Goal: Navigation & Orientation: Find specific page/section

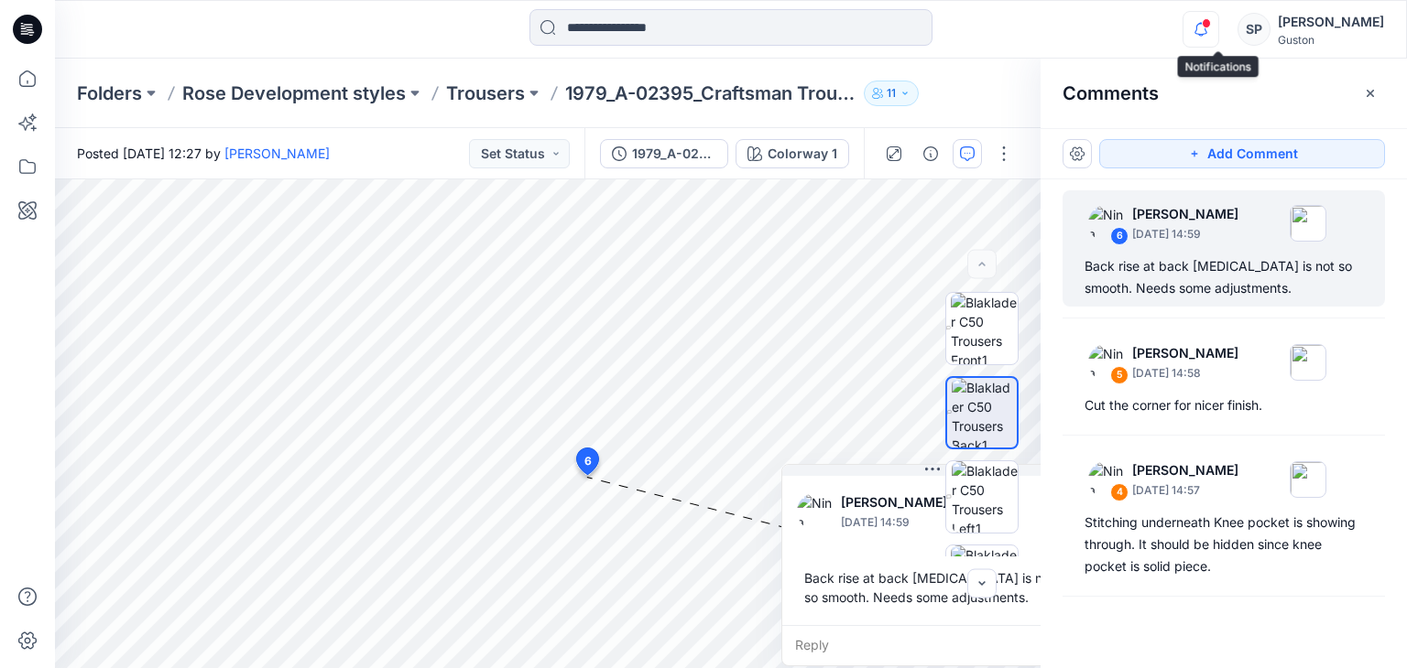
click at [1215, 41] on icon "button" at bounding box center [1200, 29] width 35 height 37
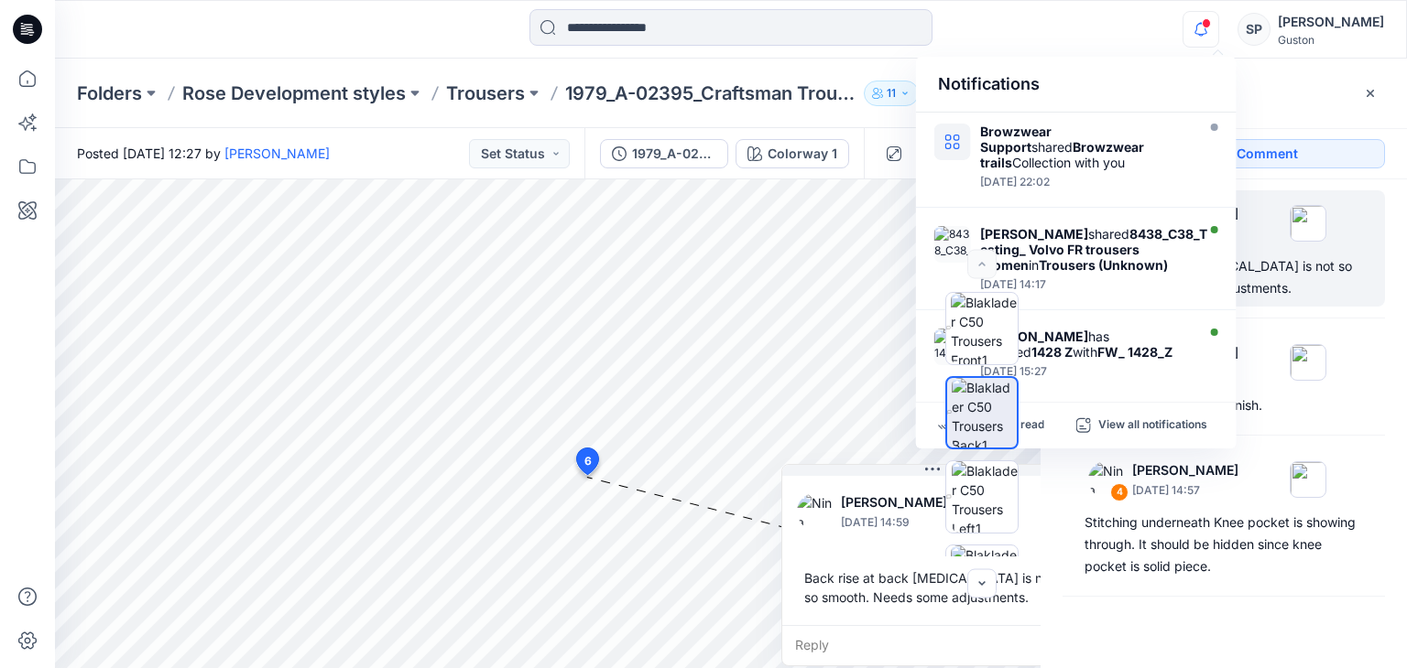
click at [1106, 36] on div "Notifications Browzwear Support shared Browzwear trails Collection with you [DA…" at bounding box center [730, 29] width 1351 height 40
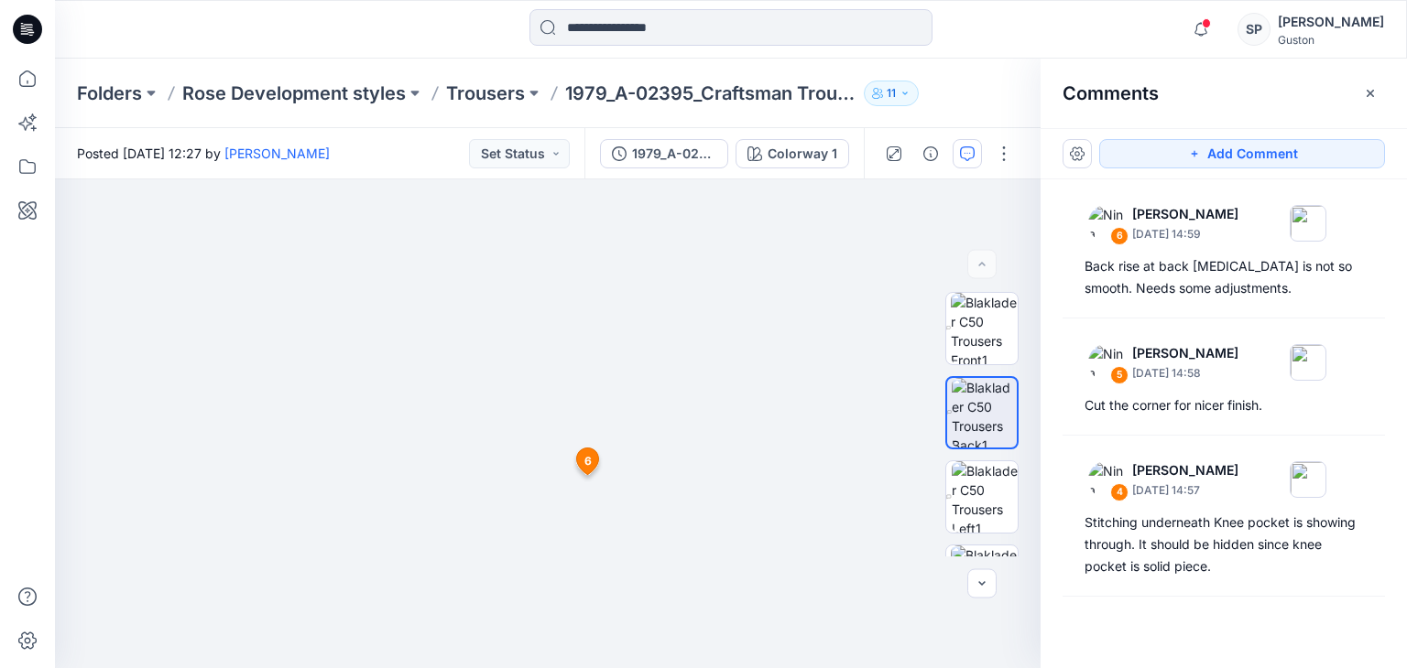
click at [1217, 646] on div "Add Comment 6 [PERSON_NAME] [DATE] 14:59 Back rise at back [MEDICAL_DATA] is no…" at bounding box center [1223, 398] width 366 height 540
click at [1200, 38] on icon "button" at bounding box center [1200, 29] width 35 height 37
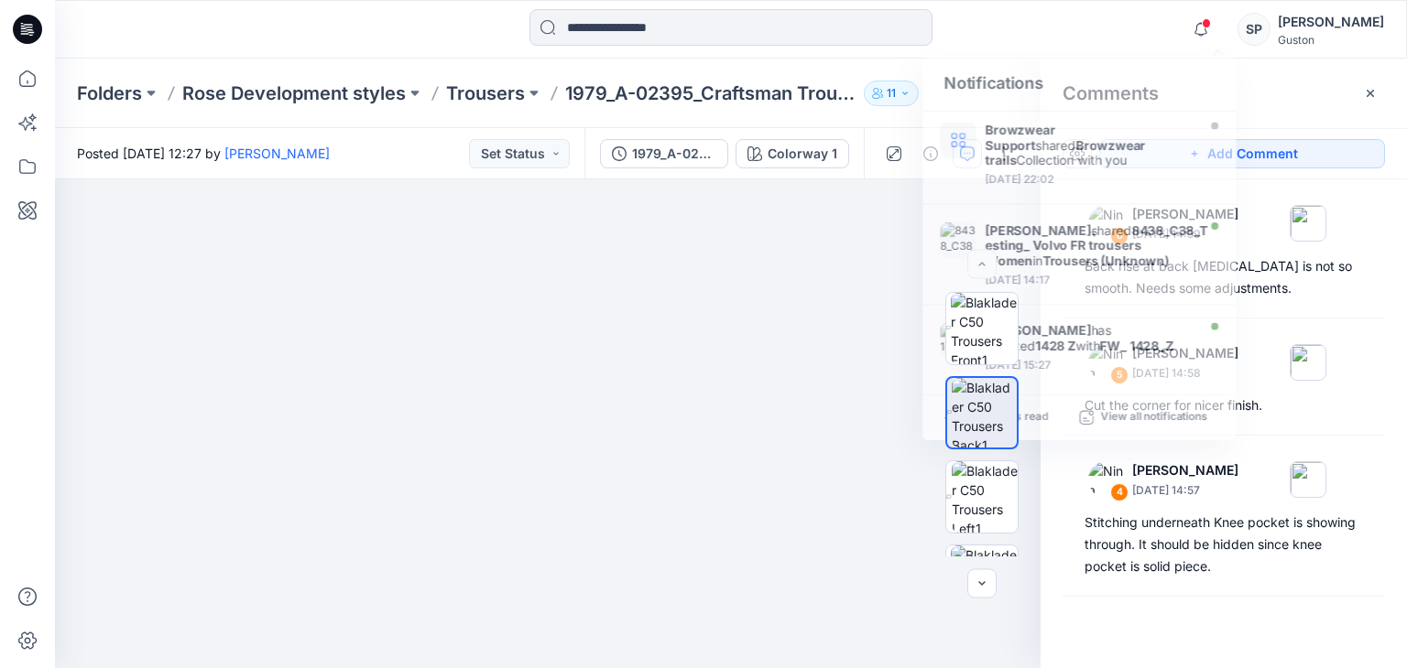
click at [1081, 27] on div "Notifications Browzwear Support shared Browzwear trails Collection with you [DA…" at bounding box center [730, 29] width 1351 height 40
